Goal: Obtain resource: Download file/media

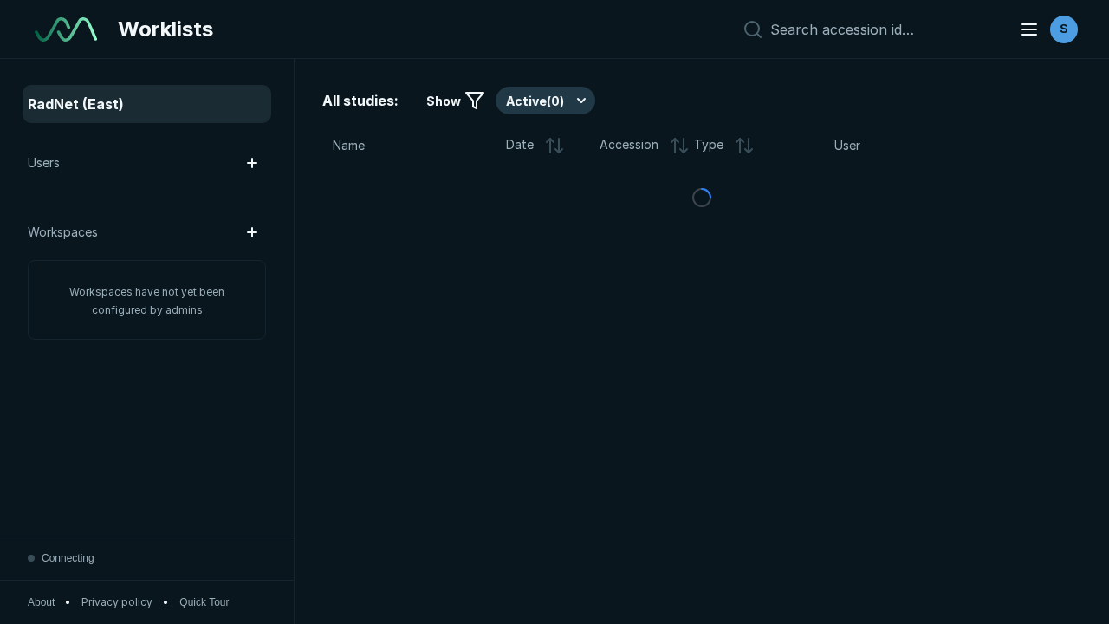
scroll to position [4732, 7218]
